Goal: Task Accomplishment & Management: Complete application form

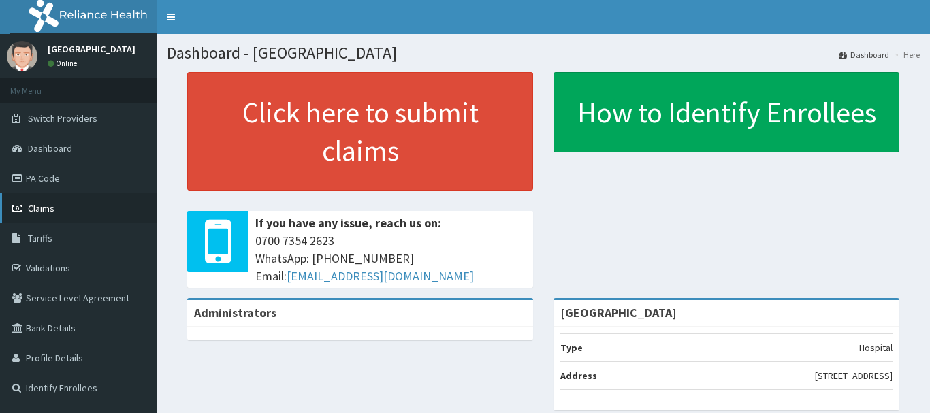
click at [64, 206] on link "Claims" at bounding box center [78, 208] width 157 height 30
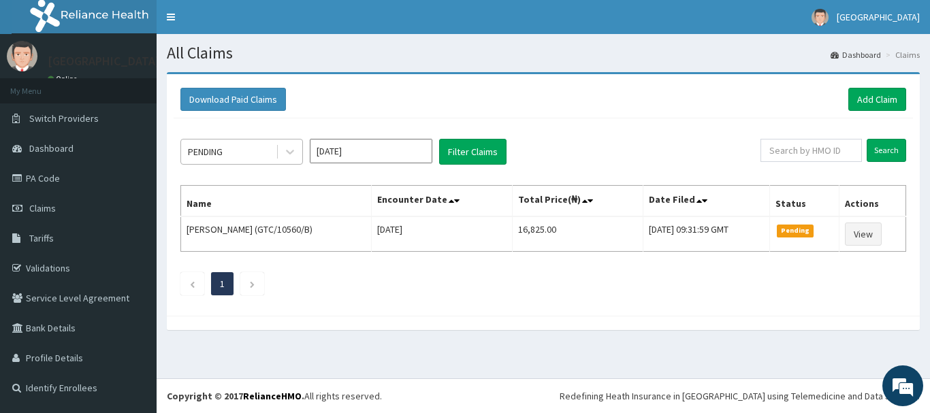
click at [248, 144] on div "PENDING" at bounding box center [228, 152] width 95 height 22
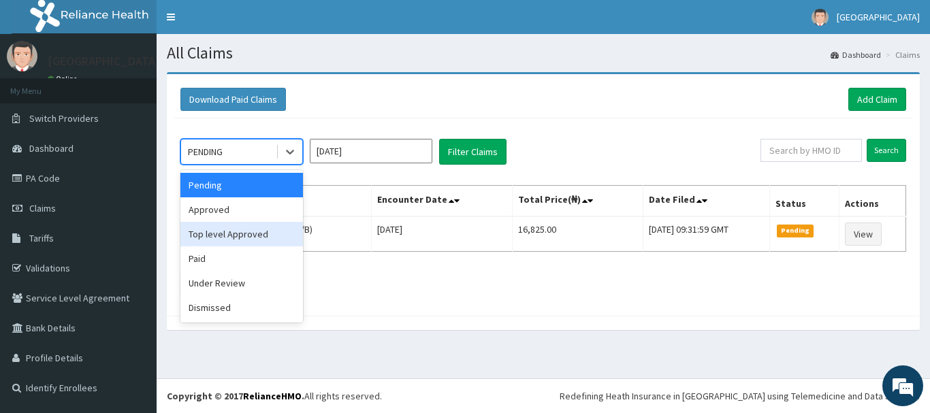
click at [227, 233] on div "Top level Approved" at bounding box center [241, 234] width 123 height 25
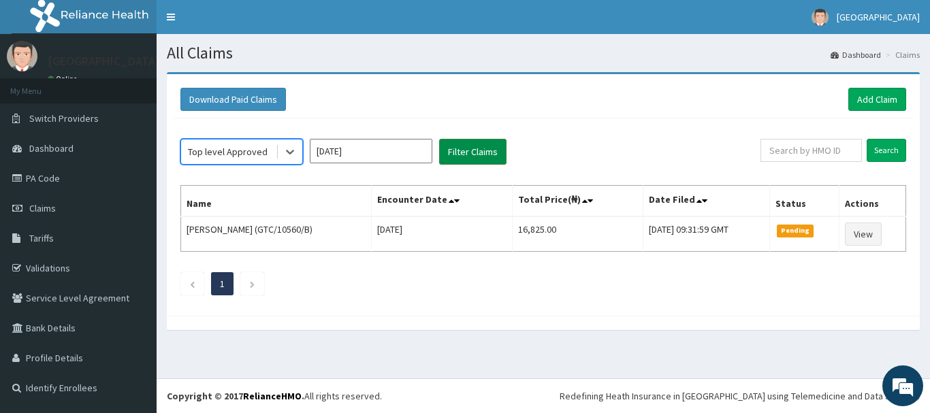
click at [466, 152] on button "Filter Claims" at bounding box center [472, 152] width 67 height 26
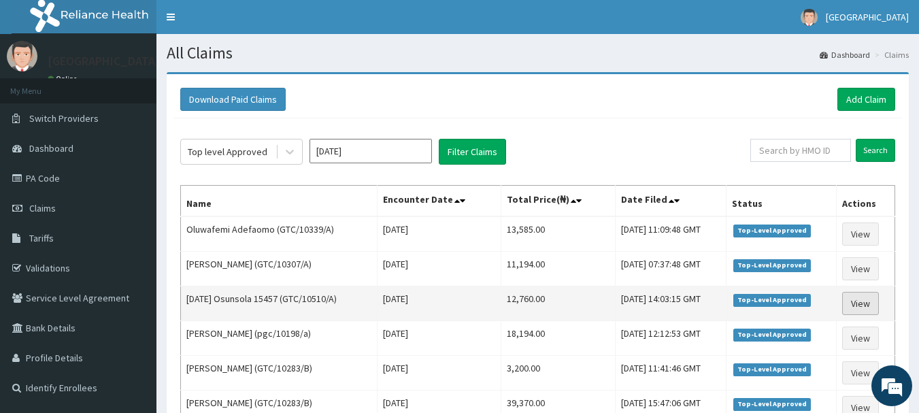
click at [850, 304] on link "View" at bounding box center [861, 303] width 37 height 23
click at [855, 303] on link "View" at bounding box center [861, 303] width 37 height 23
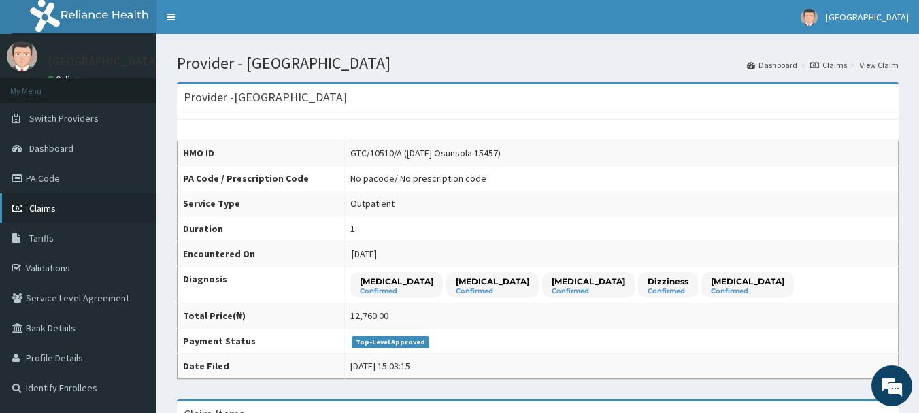
click at [82, 201] on link "Claims" at bounding box center [78, 208] width 157 height 30
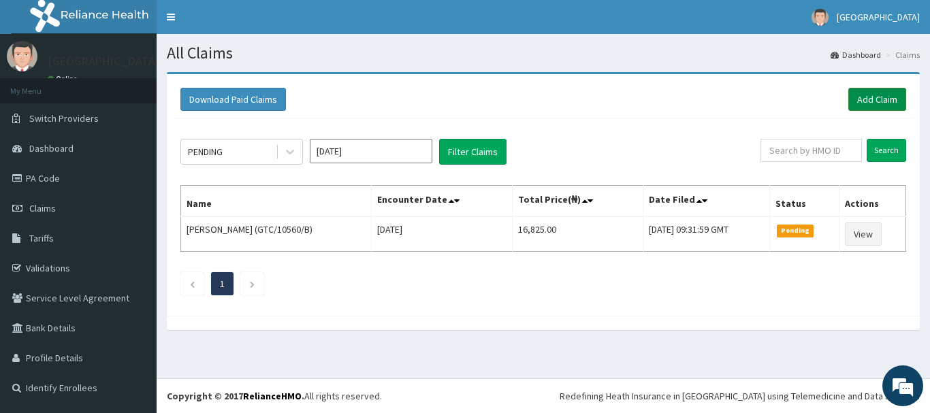
click at [885, 93] on link "Add Claim" at bounding box center [877, 99] width 58 height 23
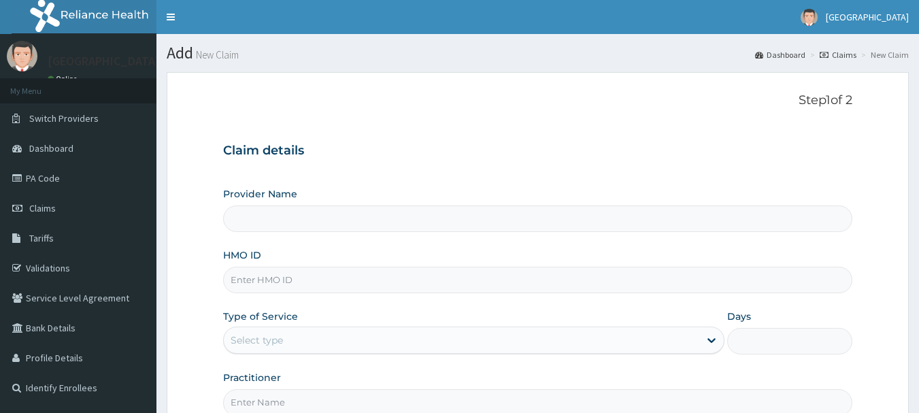
type input "[GEOGRAPHIC_DATA]"
click at [426, 282] on input "HMO ID" at bounding box center [538, 280] width 630 height 27
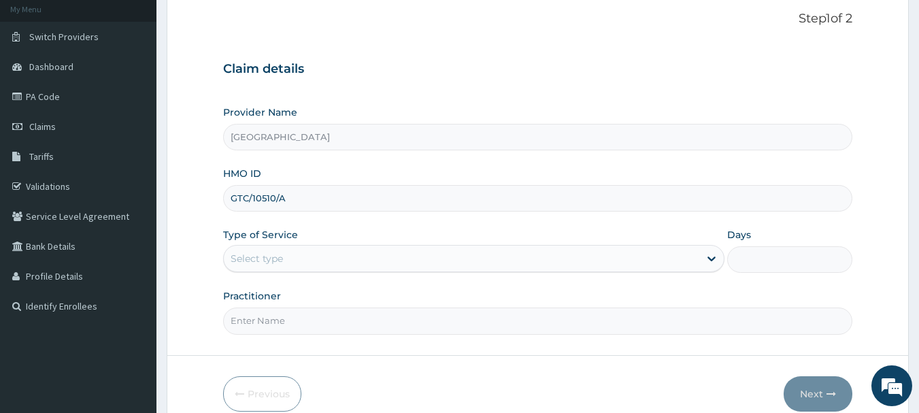
scroll to position [97, 0]
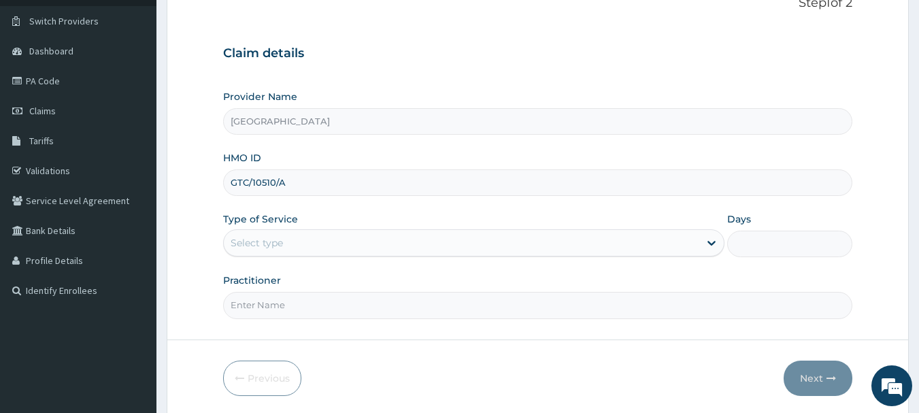
type input "GTC/10510/A"
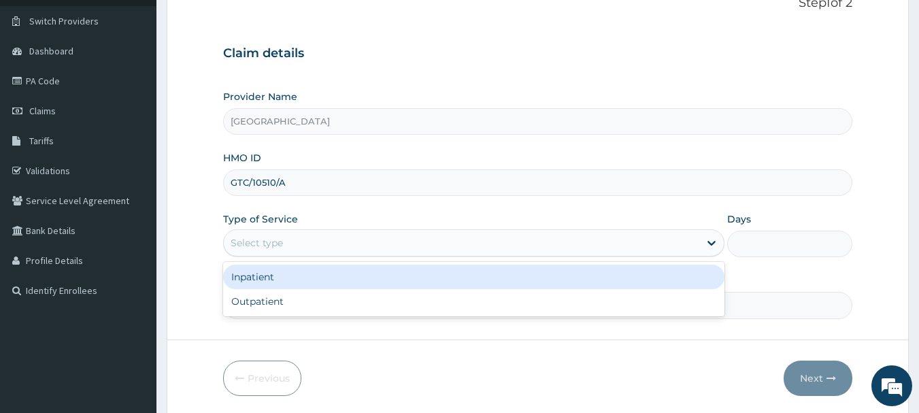
click at [534, 244] on div "Select type" at bounding box center [462, 243] width 476 height 22
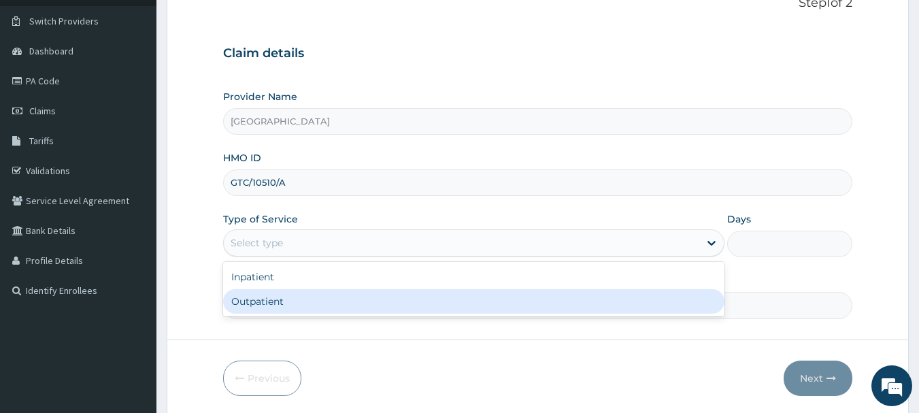
click at [331, 304] on div "Outpatient" at bounding box center [474, 301] width 502 height 25
type input "1"
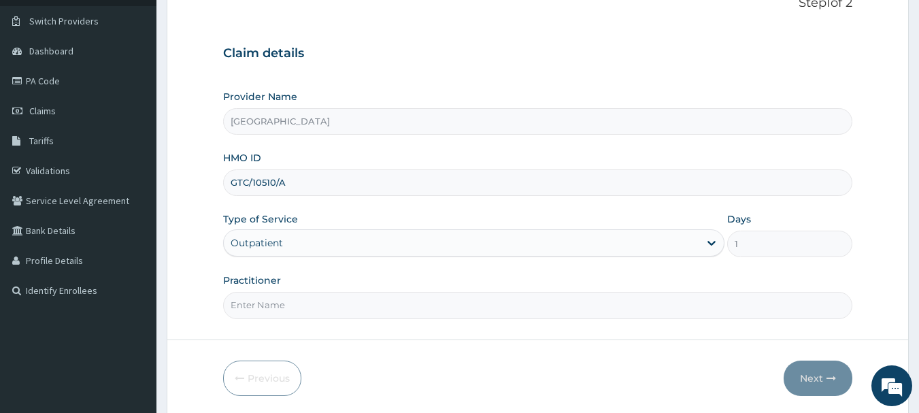
click at [342, 308] on input "Practitioner" at bounding box center [538, 305] width 630 height 27
type input "Emmanuel Oladipo"
click at [820, 374] on button "Next" at bounding box center [818, 378] width 69 height 35
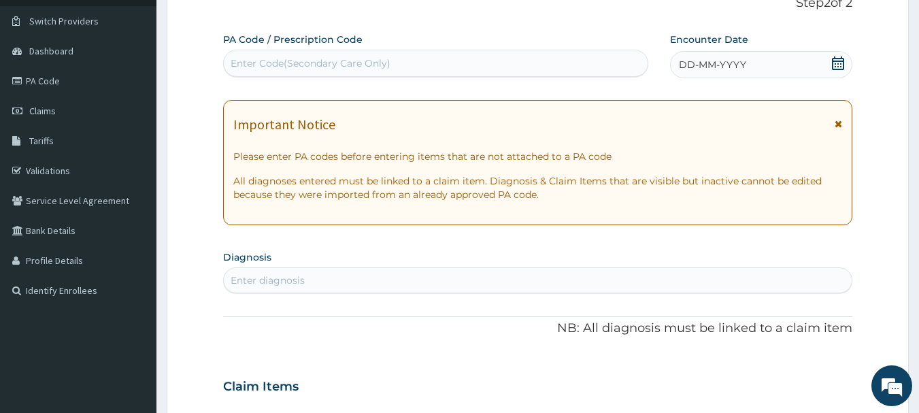
click at [841, 59] on icon at bounding box center [839, 63] width 14 height 14
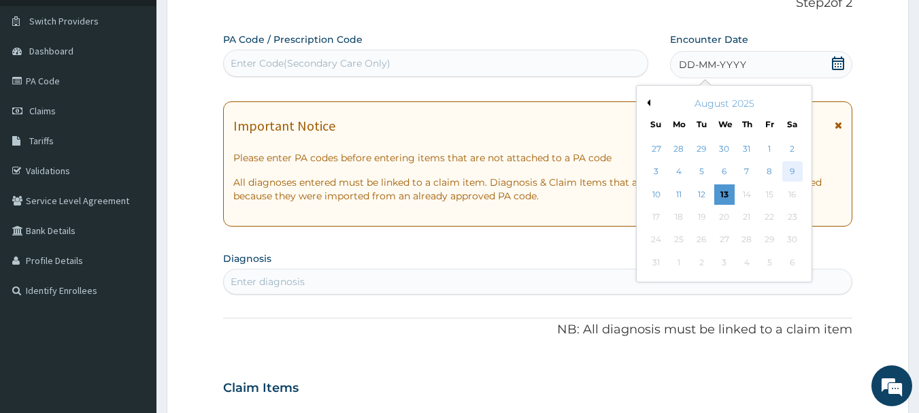
click at [788, 171] on div "9" at bounding box center [793, 172] width 20 height 20
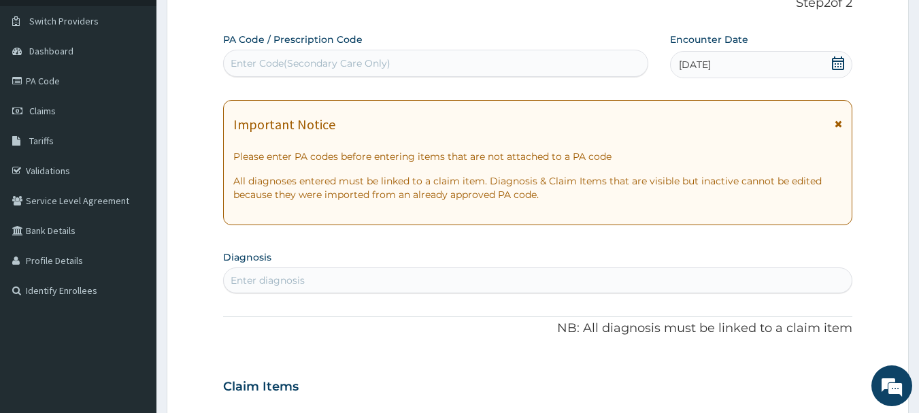
click at [414, 273] on div "Enter diagnosis" at bounding box center [538, 281] width 629 height 22
type input "F"
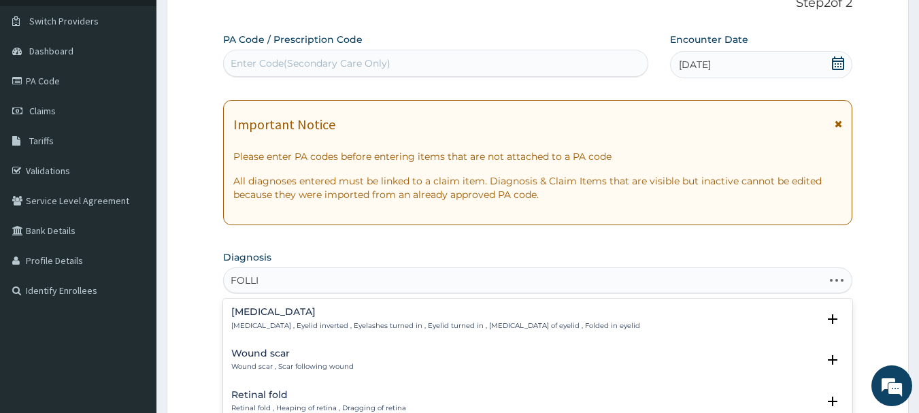
type input "FOLLIC"
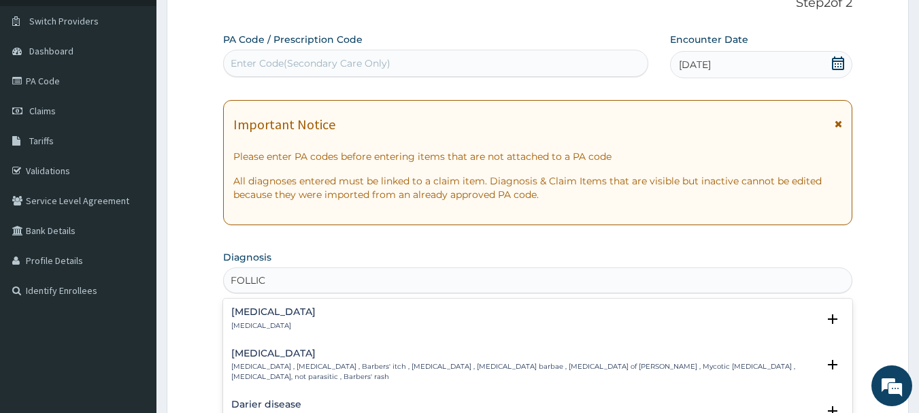
click at [262, 317] on h4 "Folliculitis" at bounding box center [273, 312] width 84 height 10
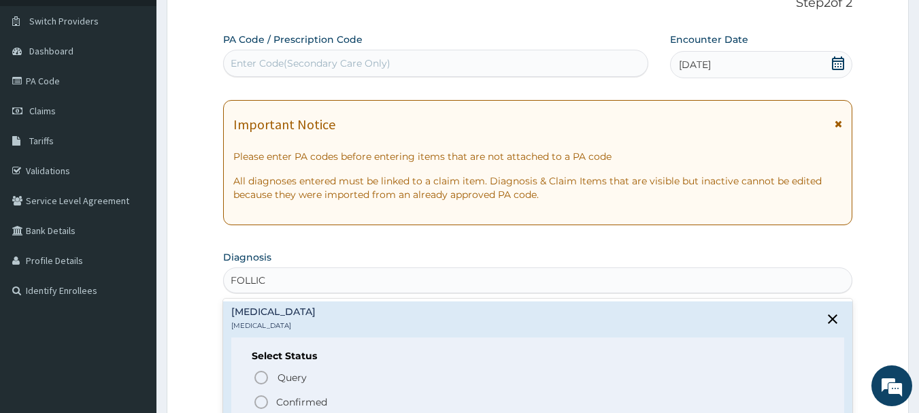
click at [300, 398] on p "Confirmed" at bounding box center [301, 402] width 51 height 14
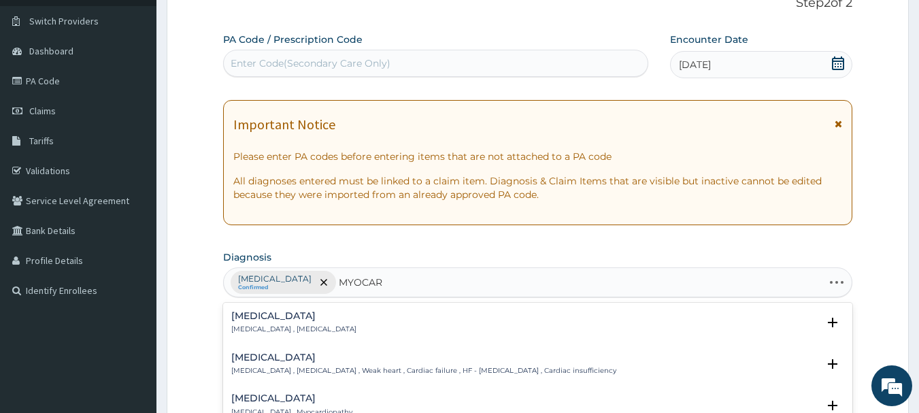
type input "MYOCARD"
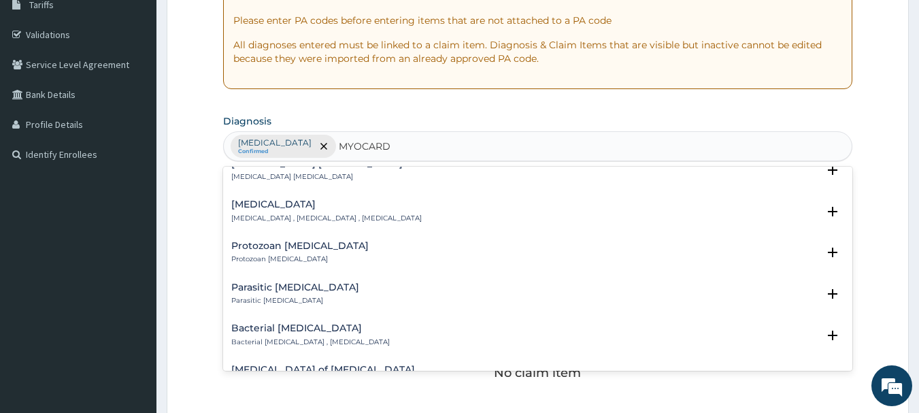
scroll to position [871, 0]
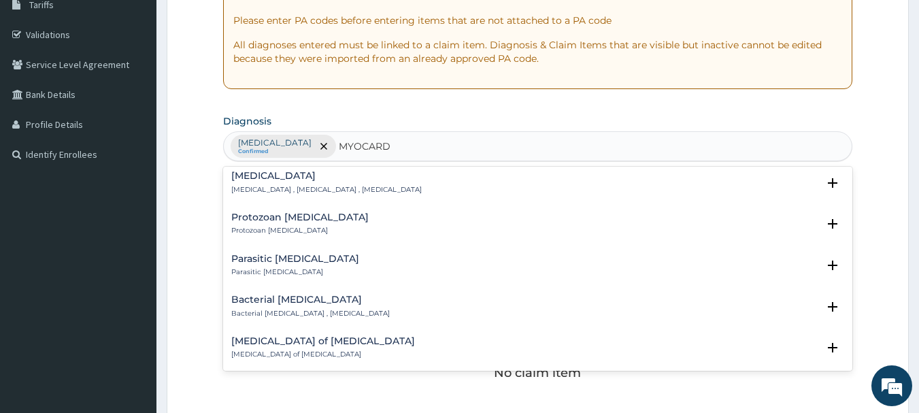
click at [385, 301] on div "Bacterial myocarditis Bacterial myocarditis , Septic myocarditis" at bounding box center [538, 307] width 614 height 24
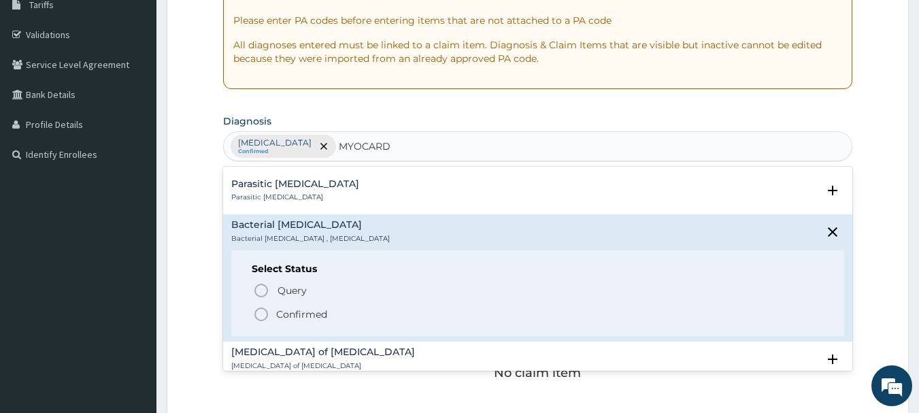
scroll to position [953, 0]
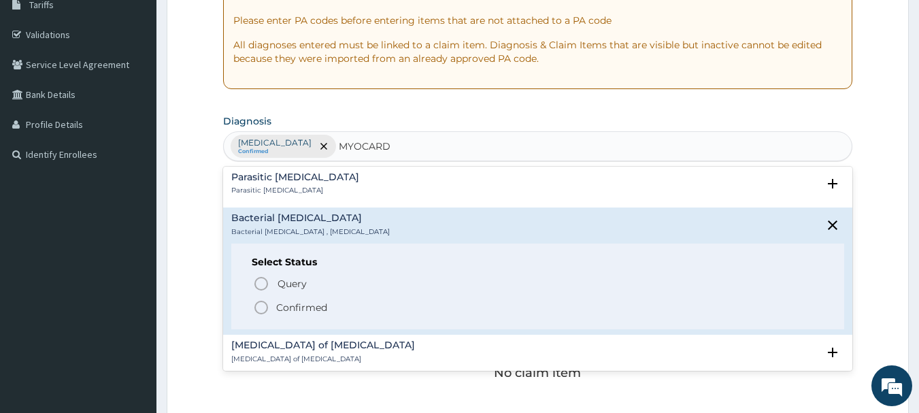
click at [326, 306] on p "Confirmed" at bounding box center [301, 308] width 51 height 14
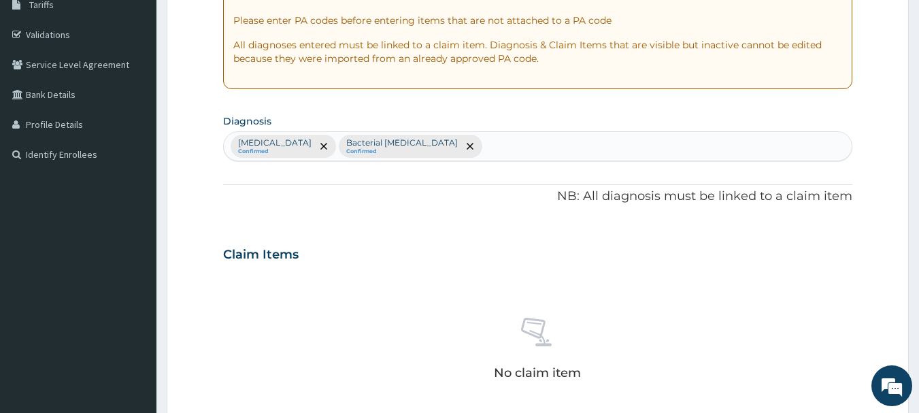
type input "A"
type input "ABD"
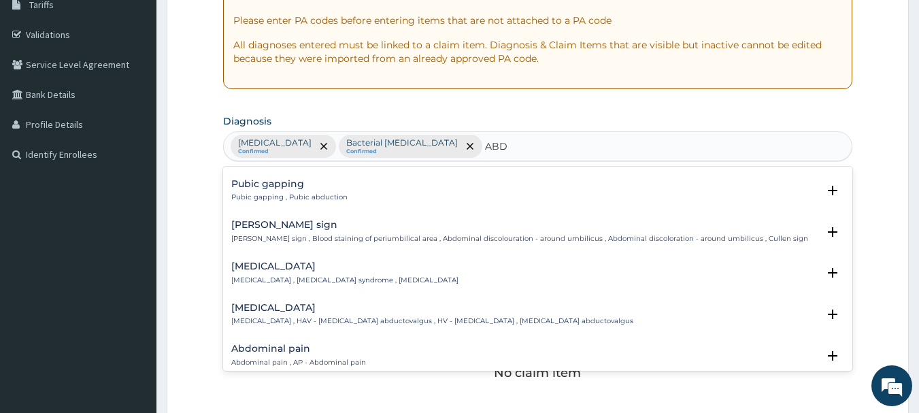
scroll to position [163, 0]
click at [408, 274] on p "Acute abdomen , Acute abdominal pain syndrome , Surgical abdomen" at bounding box center [344, 279] width 227 height 10
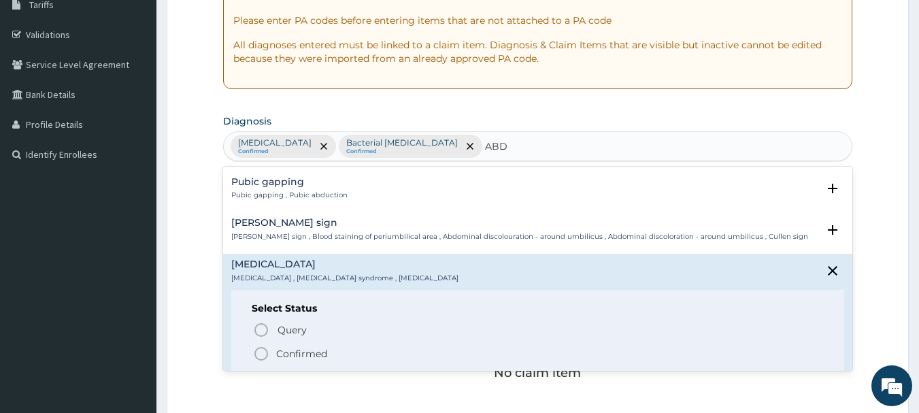
click at [309, 347] on p "Confirmed" at bounding box center [301, 354] width 51 height 14
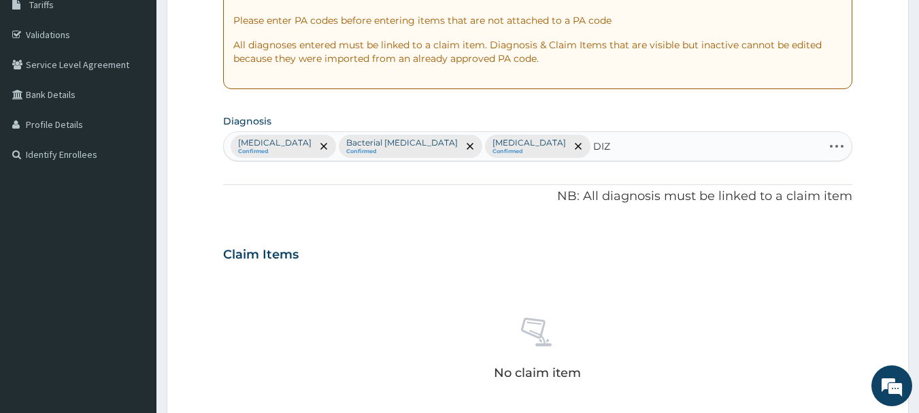
type input "DIZZ"
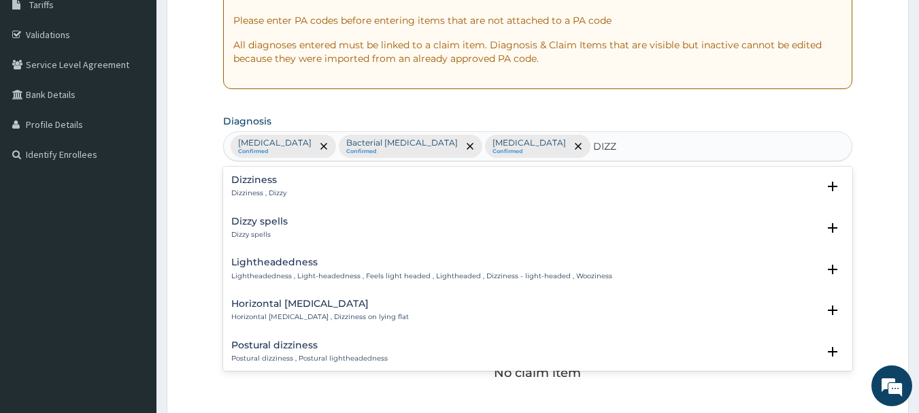
click at [267, 184] on h4 "Dizziness" at bounding box center [258, 180] width 55 height 10
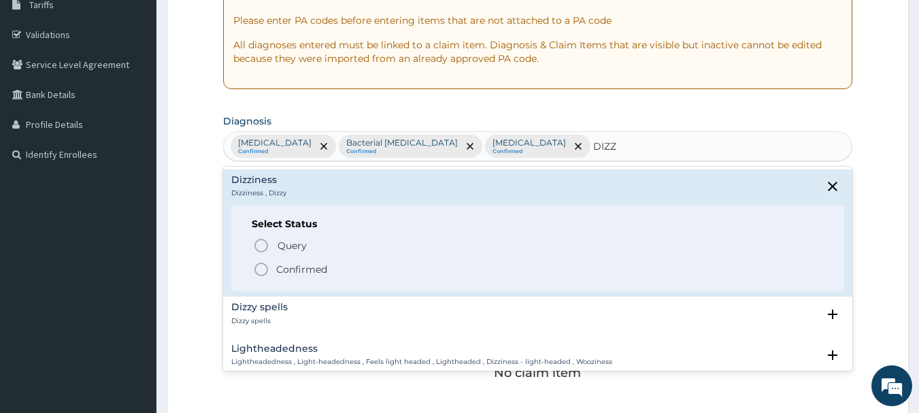
click at [274, 270] on span "Confirmed" at bounding box center [539, 269] width 572 height 16
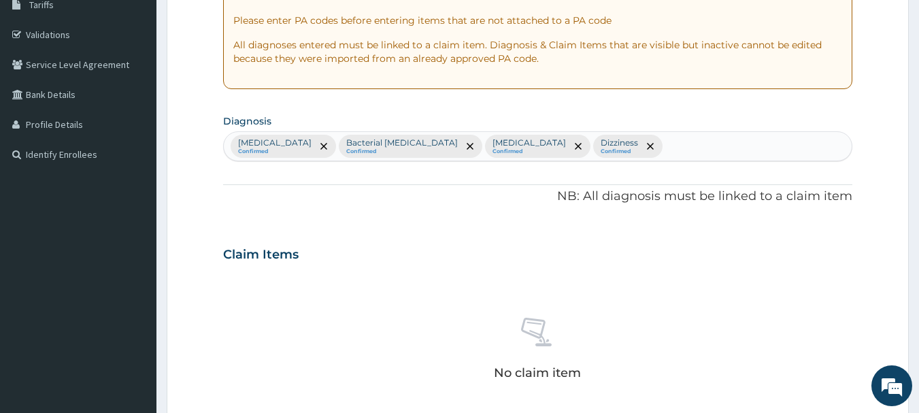
scroll to position [568, 0]
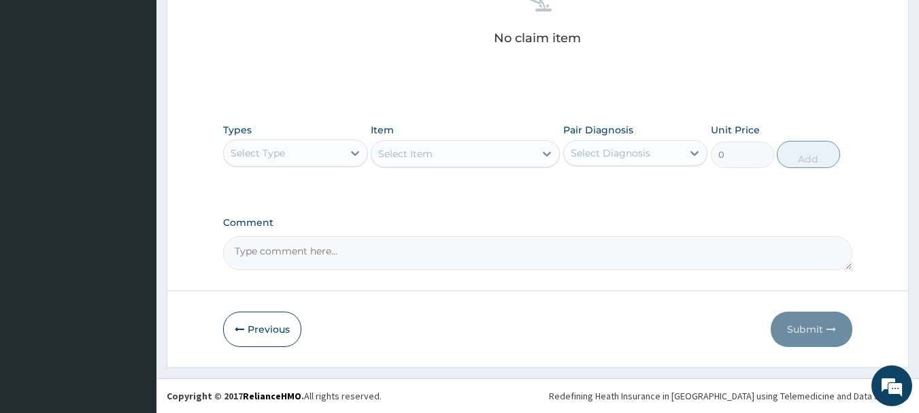
click at [319, 149] on div "Select Type" at bounding box center [283, 153] width 119 height 22
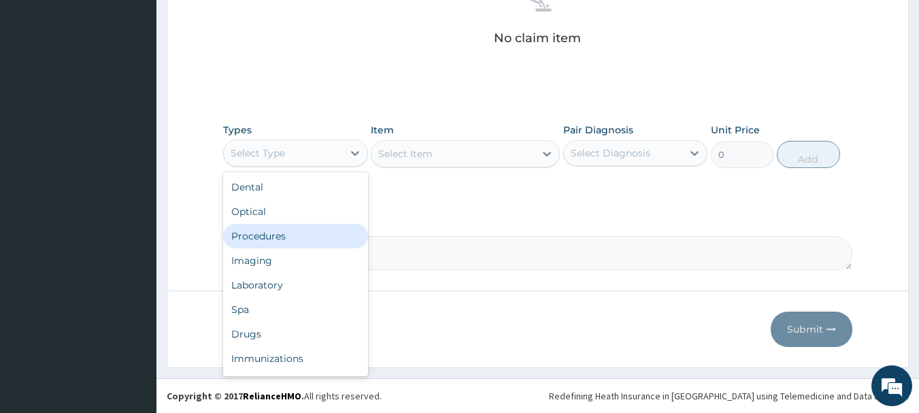
click at [289, 238] on div "Procedures" at bounding box center [295, 236] width 145 height 25
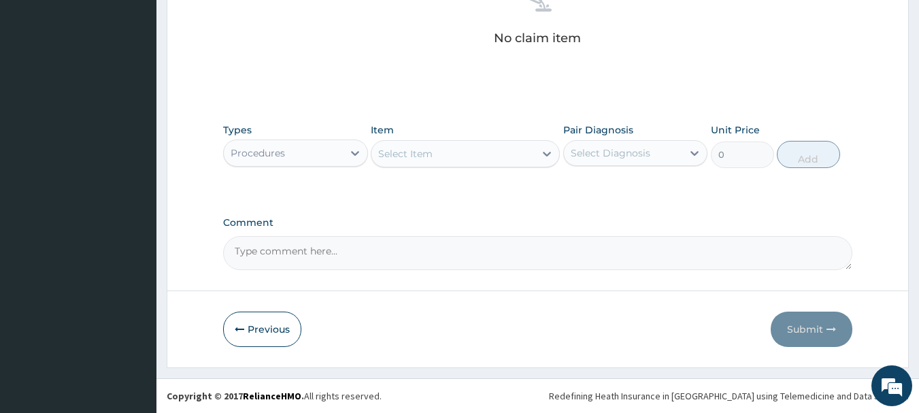
click at [428, 148] on div "Select Item" at bounding box center [405, 154] width 54 height 14
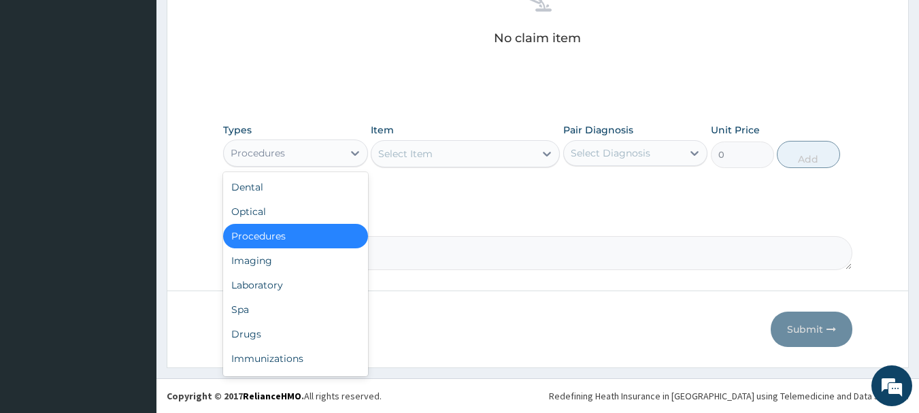
click at [306, 151] on div "Procedures" at bounding box center [283, 153] width 119 height 22
click at [266, 293] on div "Laboratory" at bounding box center [295, 285] width 145 height 25
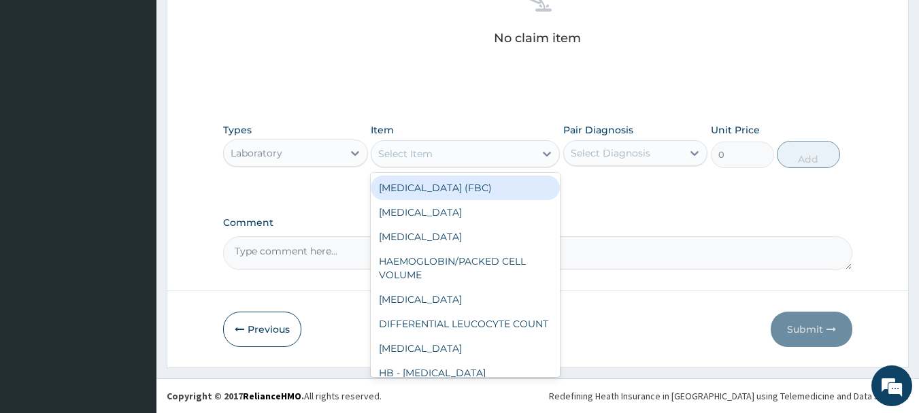
click at [420, 156] on div "Select Item" at bounding box center [405, 154] width 54 height 14
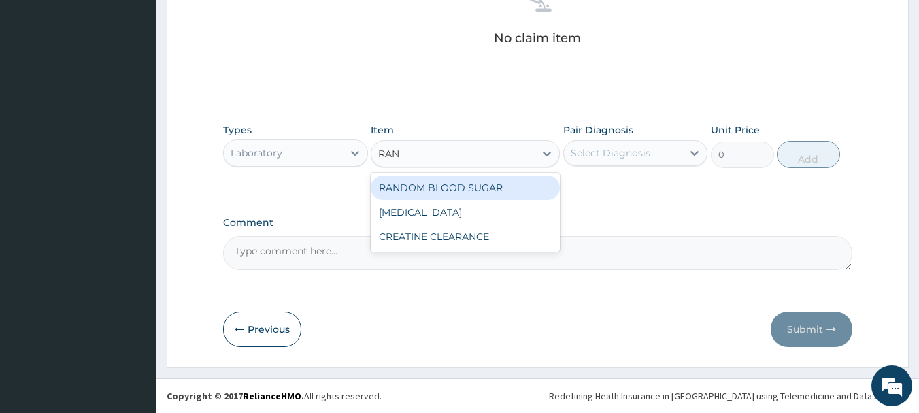
type input "RAND"
click at [446, 186] on div "RANDOM BLOOD SUGAR" at bounding box center [465, 188] width 189 height 25
type input "700"
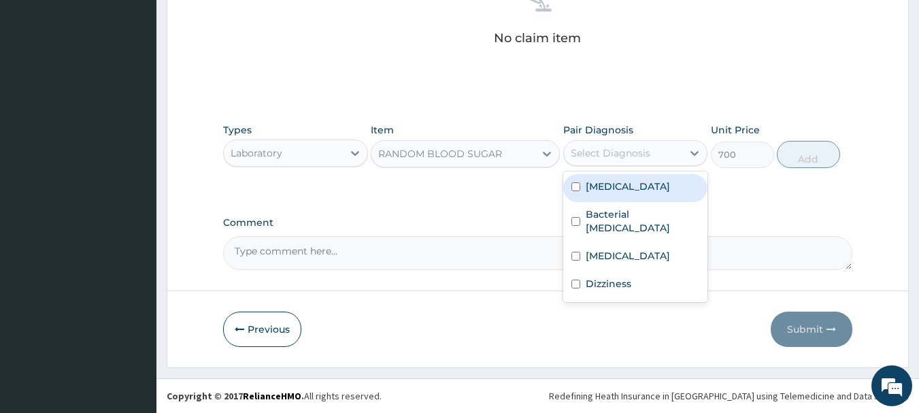
click at [604, 151] on div "Select Diagnosis" at bounding box center [611, 153] width 80 height 14
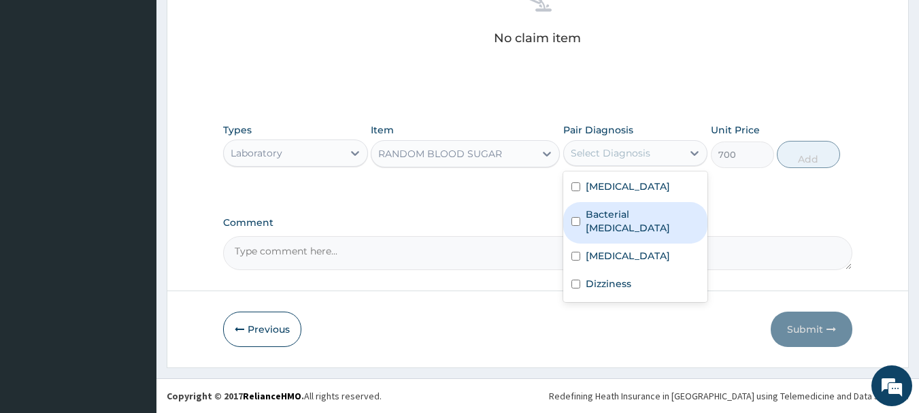
click at [608, 203] on div "Bacterial myocarditis" at bounding box center [636, 223] width 145 height 42
checkbox input "true"
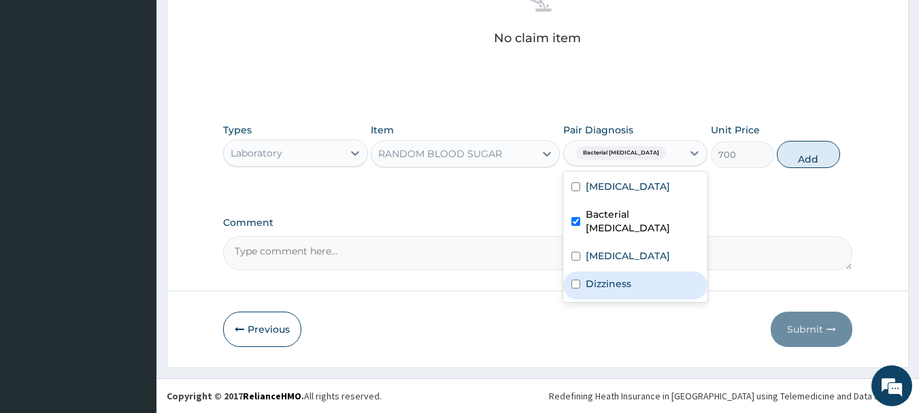
click at [607, 277] on label "Dizziness" at bounding box center [609, 284] width 46 height 14
checkbox input "true"
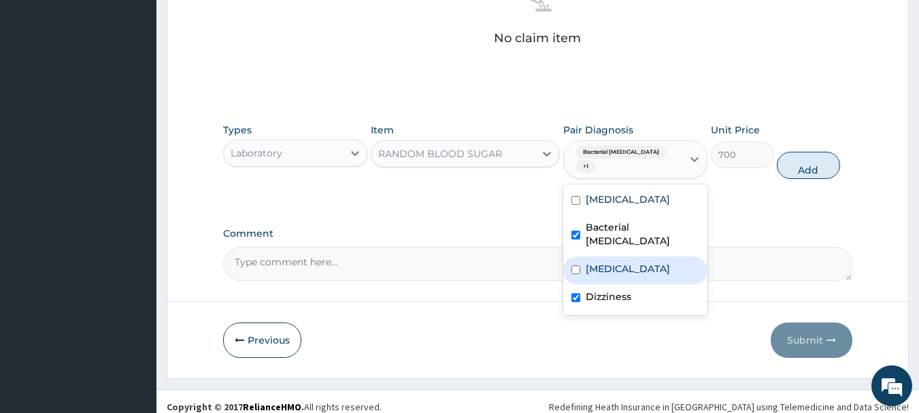
click at [604, 262] on label "Acute abdomen" at bounding box center [628, 269] width 84 height 14
checkbox input "true"
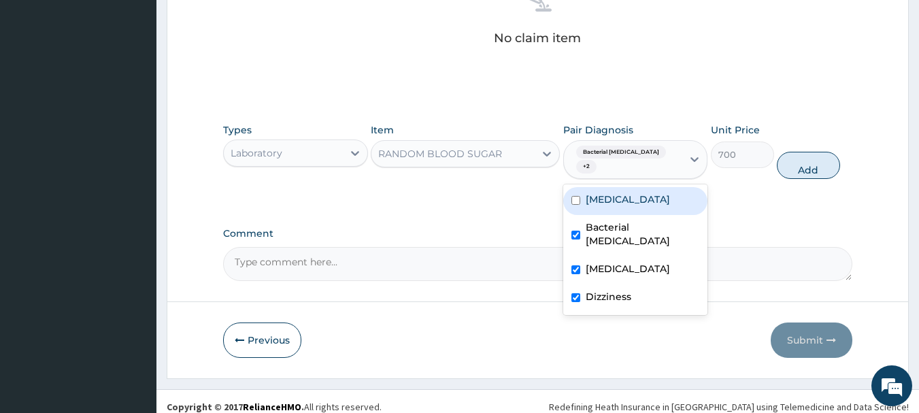
click at [654, 206] on div "Folliculitis" at bounding box center [636, 201] width 145 height 28
checkbox input "true"
click at [817, 169] on button "Add" at bounding box center [808, 165] width 63 height 27
type input "0"
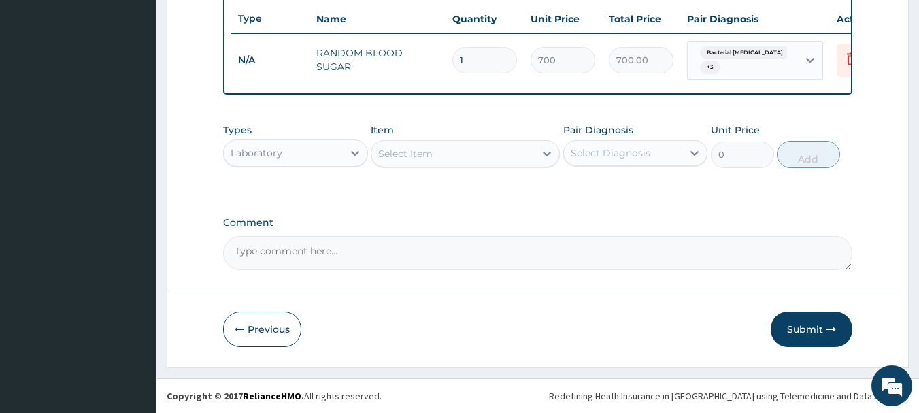
scroll to position [519, 0]
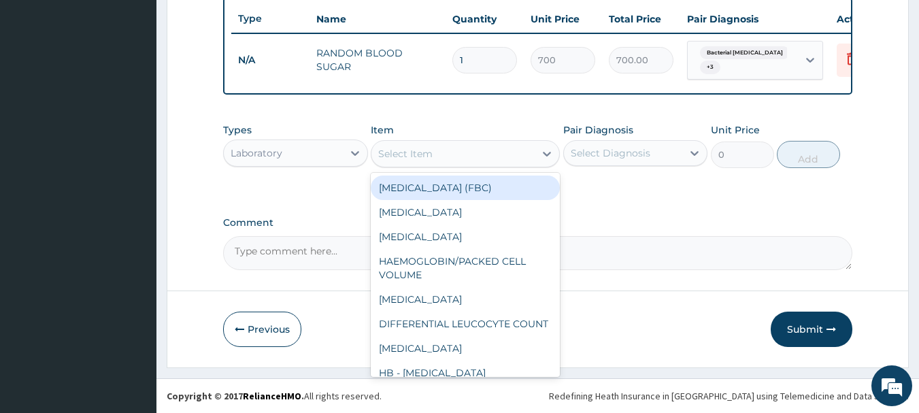
click at [454, 153] on div "Select Item" at bounding box center [453, 154] width 163 height 22
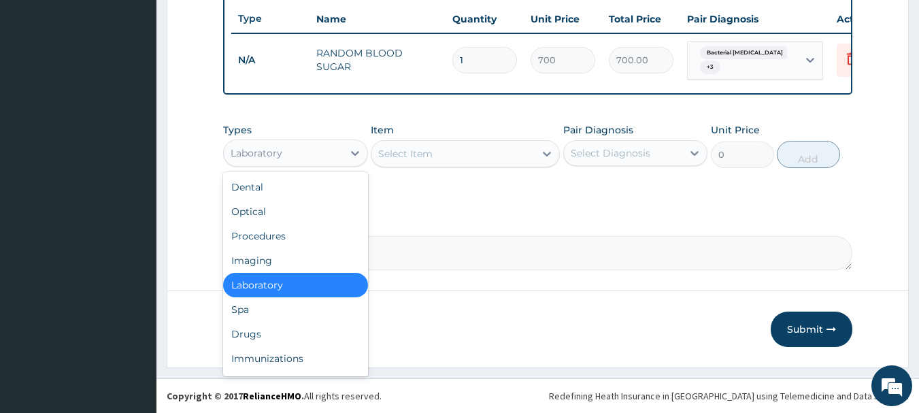
click at [302, 160] on div "Laboratory" at bounding box center [283, 153] width 119 height 22
click at [265, 336] on div "Drugs" at bounding box center [295, 334] width 145 height 25
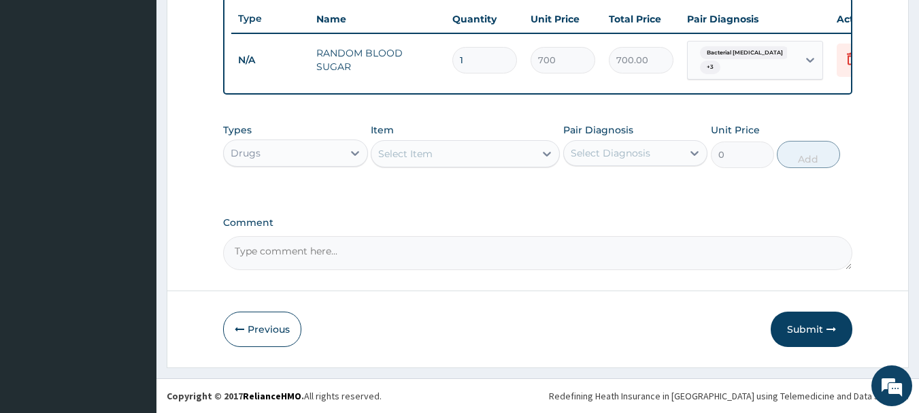
click at [447, 159] on div "Select Item" at bounding box center [453, 154] width 163 height 22
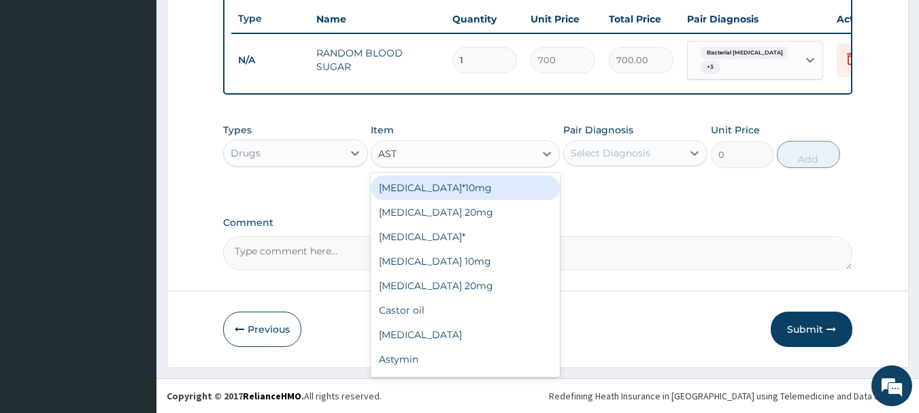
type input "ASTY"
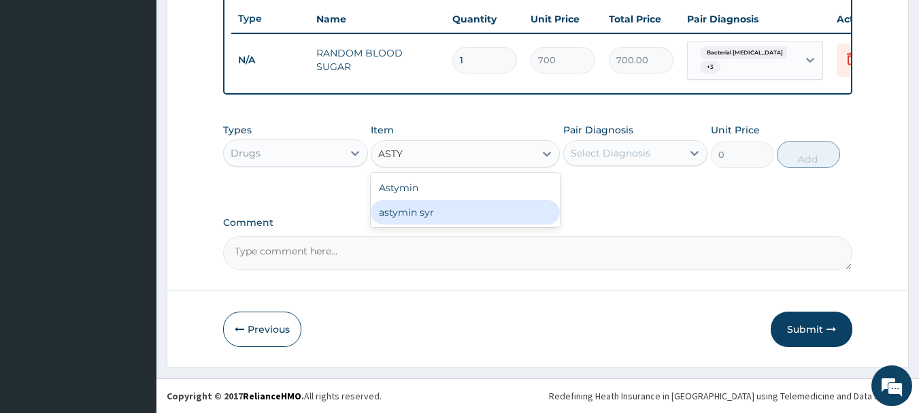
click at [426, 201] on div "astymin syr" at bounding box center [465, 212] width 189 height 25
type input "1700"
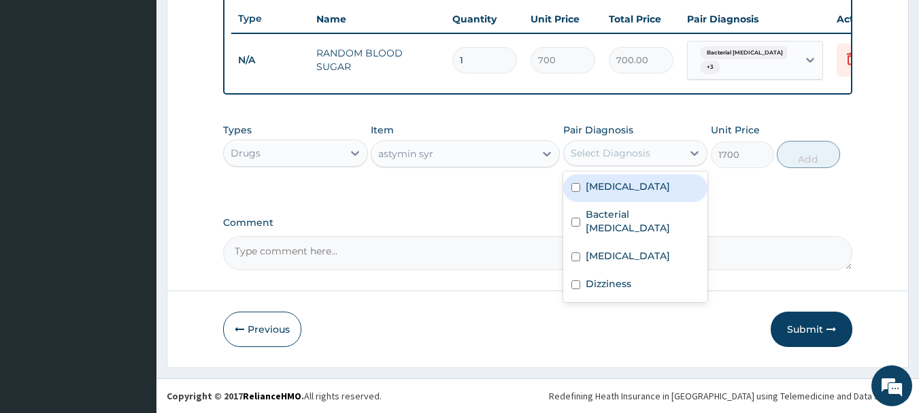
click at [637, 147] on div "Select Diagnosis" at bounding box center [611, 153] width 80 height 14
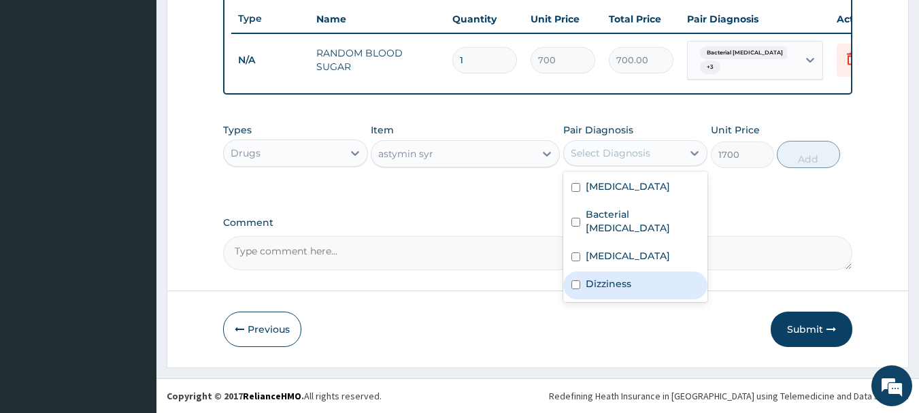
click at [615, 277] on label "Dizziness" at bounding box center [609, 284] width 46 height 14
checkbox input "true"
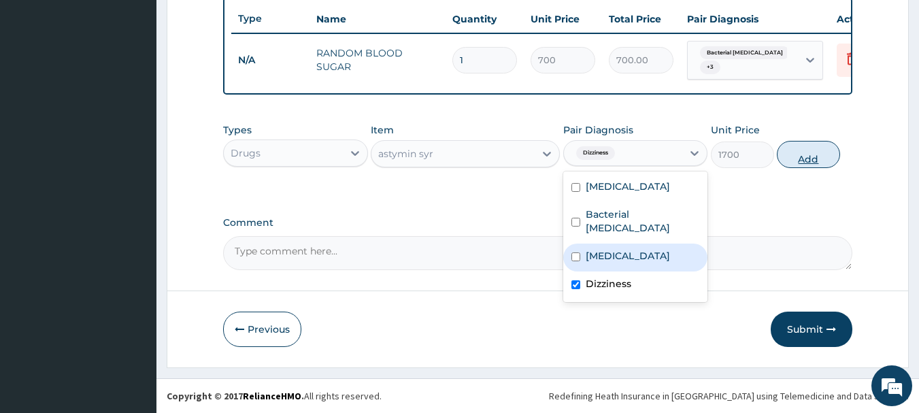
drag, startPoint x: 630, startPoint y: 252, endPoint x: 799, endPoint y: 165, distance: 190.3
click at [799, 165] on div "Types Drugs Item astymin syr Pair Diagnosis option Dizziness, selected. option …" at bounding box center [538, 145] width 630 height 59
click at [799, 165] on button "Add" at bounding box center [808, 154] width 63 height 27
type input "0"
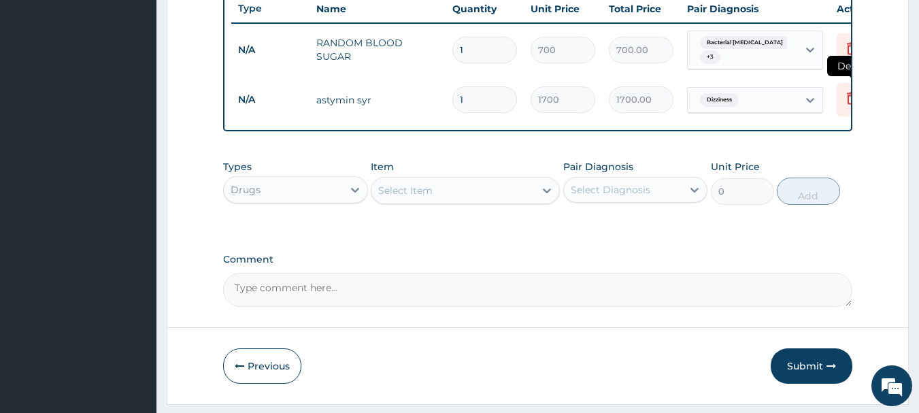
click at [846, 92] on icon at bounding box center [852, 98] width 16 height 16
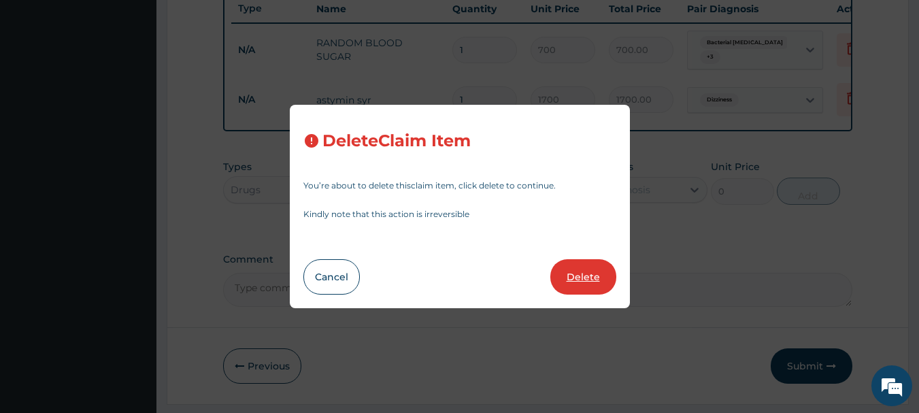
click at [578, 281] on button "Delete" at bounding box center [584, 276] width 66 height 35
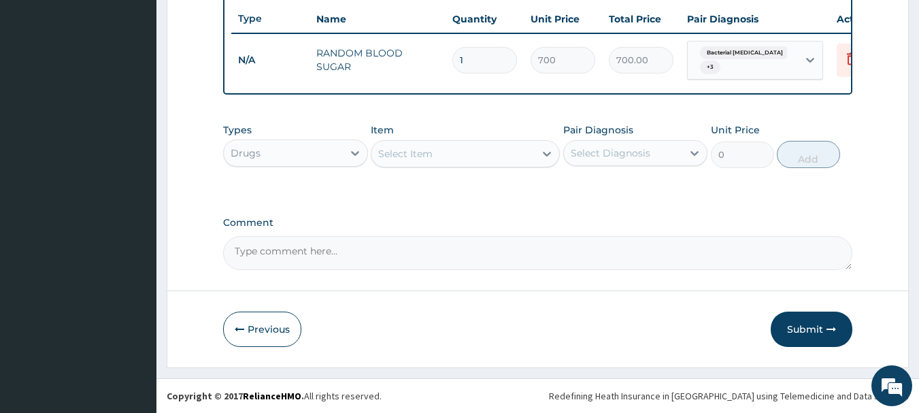
click at [417, 154] on div "Select Item" at bounding box center [405, 154] width 54 height 14
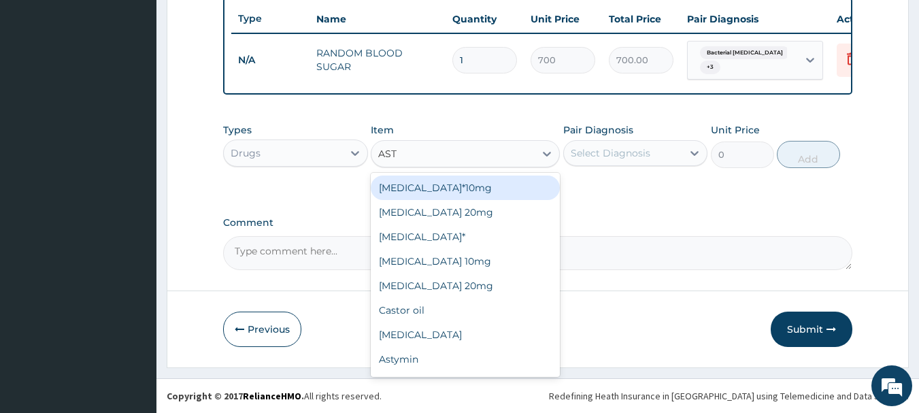
type input "ASTY"
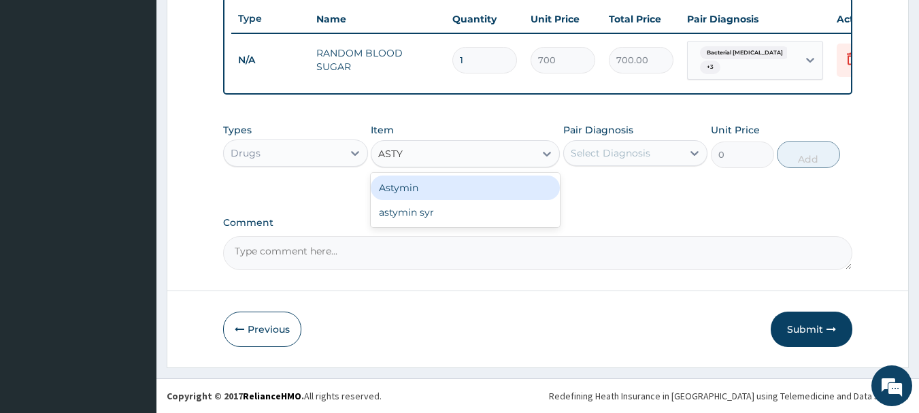
click at [431, 189] on div "Astymin" at bounding box center [465, 188] width 189 height 25
type input "88"
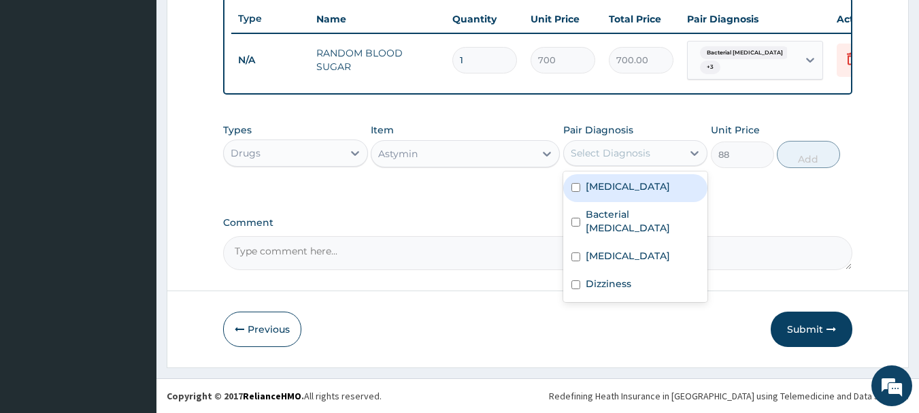
click at [613, 148] on div "Select Diagnosis" at bounding box center [611, 153] width 80 height 14
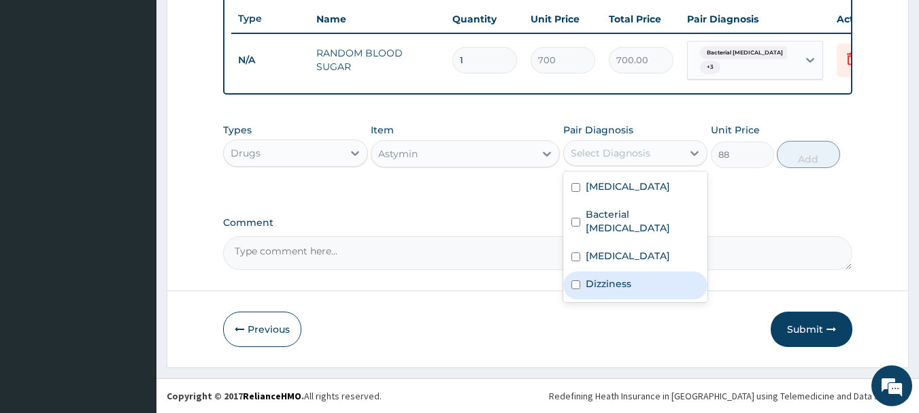
click at [609, 277] on label "Dizziness" at bounding box center [609, 284] width 46 height 14
checkbox input "true"
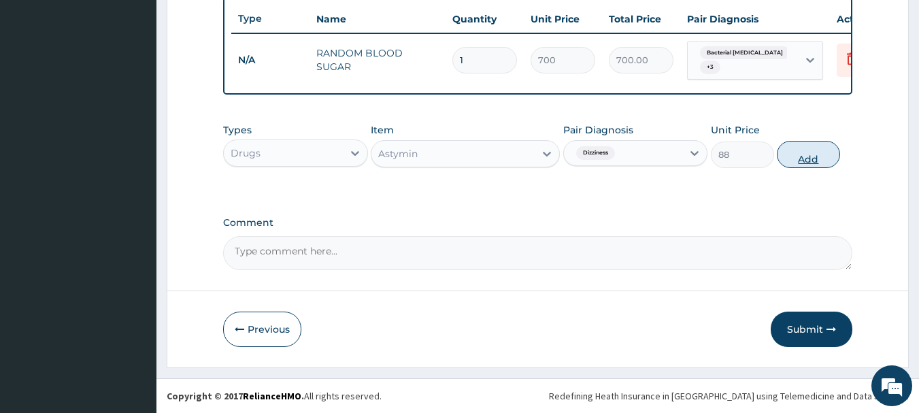
click at [800, 154] on button "Add" at bounding box center [808, 154] width 63 height 27
type input "0"
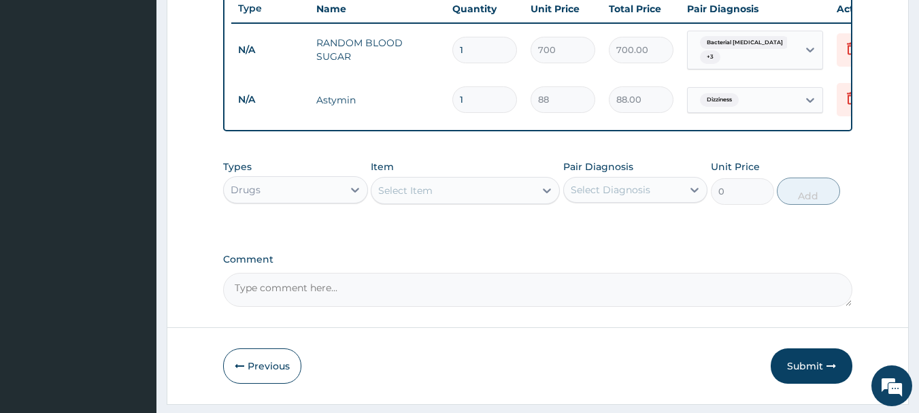
drag, startPoint x: 478, startPoint y: 103, endPoint x: 443, endPoint y: 114, distance: 36.2
click at [443, 114] on tr "N/A Astymin 1 88 88.00 Dizziness Delete" at bounding box center [564, 99] width 667 height 47
type input "2"
type input "176.00"
type input "20"
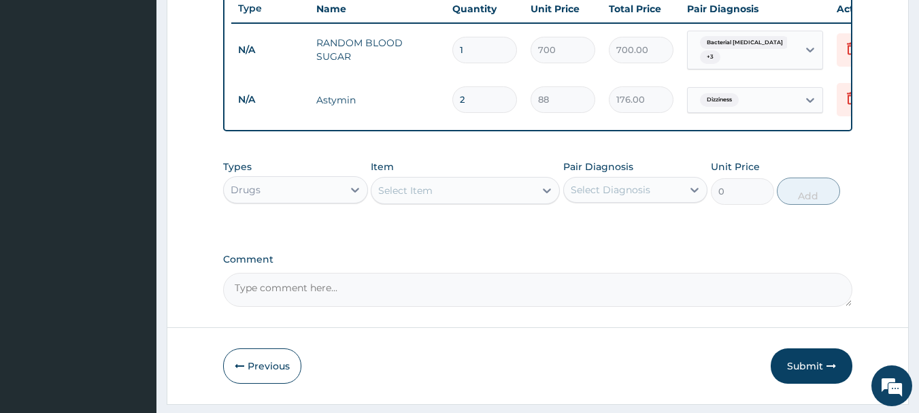
type input "1760.00"
type input "20"
click at [815, 371] on button "Submit" at bounding box center [812, 365] width 82 height 35
